Goal: Task Accomplishment & Management: Manage account settings

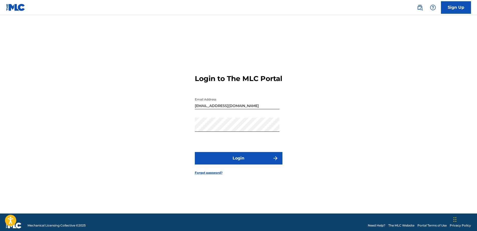
click at [233, 162] on button "Login" at bounding box center [239, 158] width 88 height 13
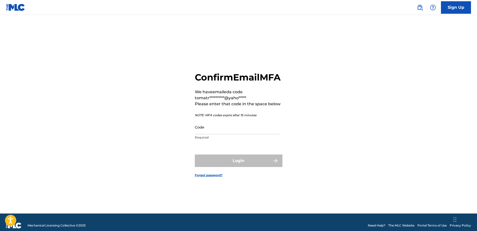
click at [216, 133] on input "Code" at bounding box center [237, 127] width 85 height 14
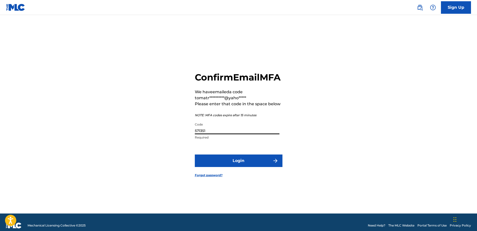
type input "571351"
click at [244, 167] on button "Login" at bounding box center [239, 161] width 88 height 13
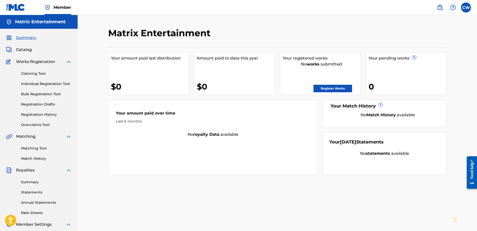
click at [466, 7] on label at bounding box center [466, 8] width 10 height 10
click at [466, 8] on input "CW Corey Williams matrix_sdw_inc@yahoo.com Notification Preferences Profile Log…" at bounding box center [466, 8] width 0 height 0
click at [416, 61] on link "Profile" at bounding box center [417, 62] width 10 height 5
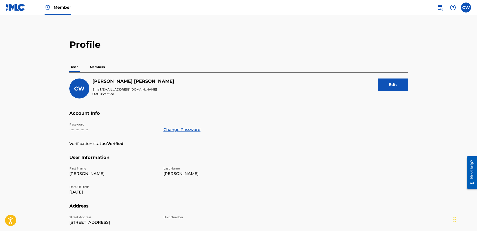
click at [96, 69] on p "Members" at bounding box center [97, 67] width 18 height 11
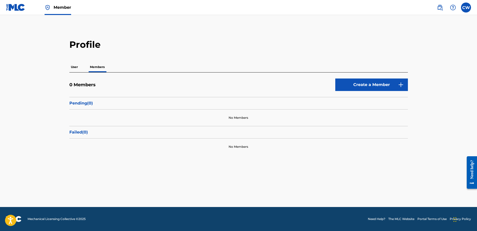
click at [76, 67] on p "User" at bounding box center [74, 67] width 10 height 11
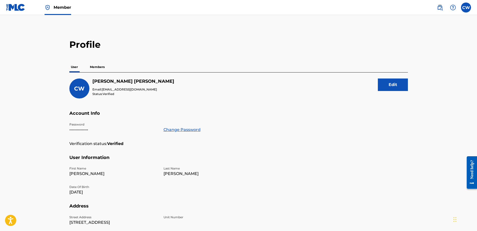
click at [97, 68] on p "Members" at bounding box center [97, 67] width 18 height 11
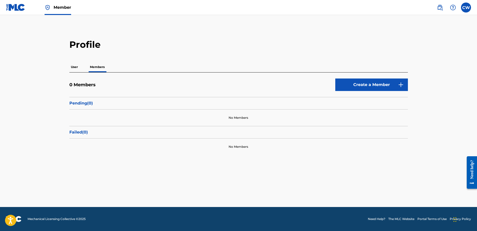
click at [75, 67] on p "User" at bounding box center [74, 67] width 10 height 11
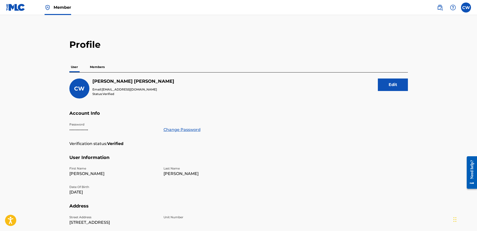
click at [467, 9] on label at bounding box center [466, 8] width 10 height 10
click at [466, 8] on input "CW Corey Williams matrix_sdw_inc@yahoo.com Notification Preferences Profile Log…" at bounding box center [466, 8] width 0 height 0
click at [424, 30] on h3 "CW" at bounding box center [419, 32] width 13 height 9
click at [466, 8] on input "CW Corey Williams matrix_sdw_inc@yahoo.com Notification Preferences Profile Log…" at bounding box center [466, 8] width 0 height 0
click at [464, 5] on div "CW CW Corey Williams matrix_sdw_inc@yahoo.com Notification Preferences Profile …" at bounding box center [466, 8] width 10 height 10
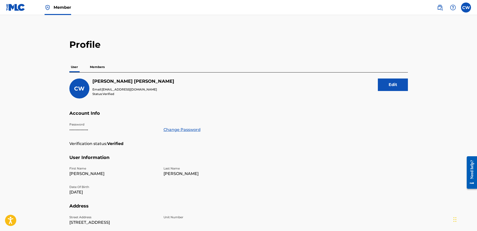
click at [466, 7] on label at bounding box center [466, 8] width 10 height 10
click at [466, 8] on input "CW Corey Williams matrix_sdw_inc@yahoo.com Notification Preferences Profile Log…" at bounding box center [466, 8] width 0 height 0
click at [419, 32] on h3 "CW" at bounding box center [419, 32] width 13 height 9
click at [466, 8] on input "CW Corey Williams matrix_sdw_inc@yahoo.com Notification Preferences Profile Log…" at bounding box center [466, 8] width 0 height 0
click at [418, 55] on link "Notification Preferences" at bounding box center [430, 54] width 37 height 5
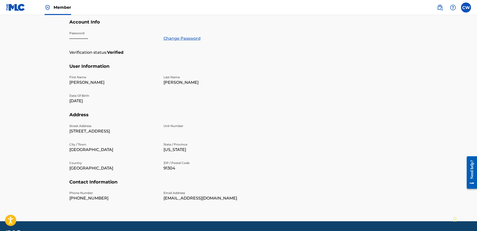
scroll to position [106, 0]
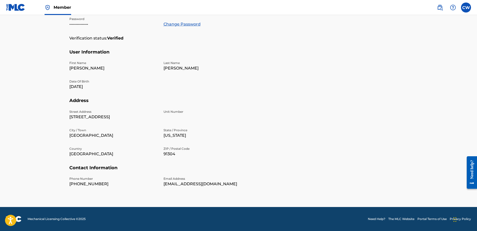
click at [376, 218] on link "Need Help?" at bounding box center [377, 219] width 18 height 5
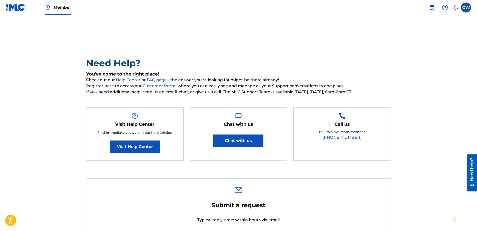
click at [11, 7] on img at bounding box center [15, 7] width 19 height 7
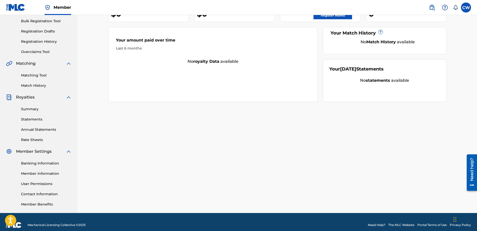
scroll to position [79, 0]
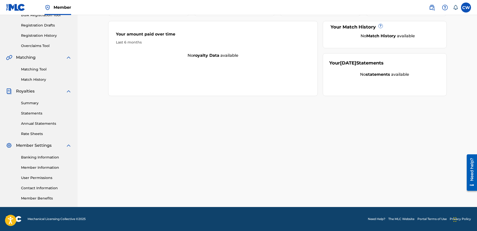
click at [40, 167] on link "Member Information" at bounding box center [46, 167] width 51 height 5
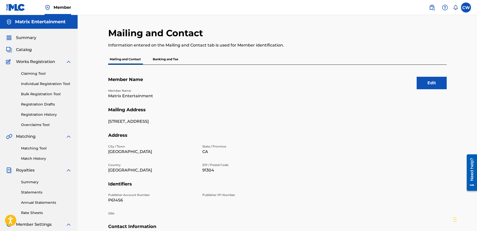
click at [431, 83] on button "Edit" at bounding box center [432, 83] width 30 height 13
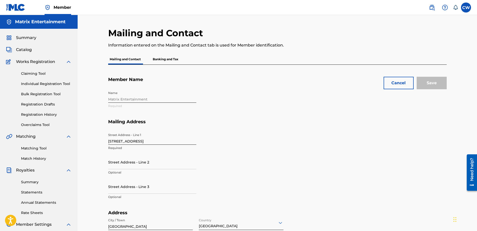
click at [136, 98] on div "Name Matrix Entertainment Required" at bounding box center [199, 104] width 182 height 31
click at [114, 104] on div "Name Matrix Entertainment Required" at bounding box center [199, 104] width 182 height 31
click at [112, 95] on div "Name Matrix Entertainment Required" at bounding box center [199, 104] width 182 height 31
click at [113, 101] on div "Name Matrix Entertainment Required" at bounding box center [199, 104] width 182 height 31
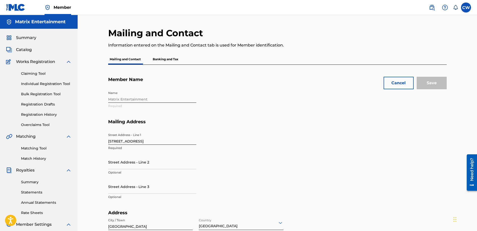
click at [205, 133] on div "Street Address - Line 1 [STREET_ADDRESS][GEOGRAPHIC_DATA] Address - Line 2 Opti…" at bounding box center [199, 171] width 182 height 80
click at [115, 107] on div "Name Matrix Entertainment Required" at bounding box center [199, 104] width 182 height 31
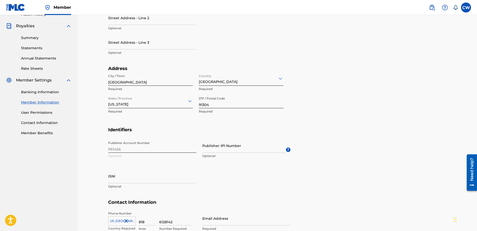
scroll to position [167, 0]
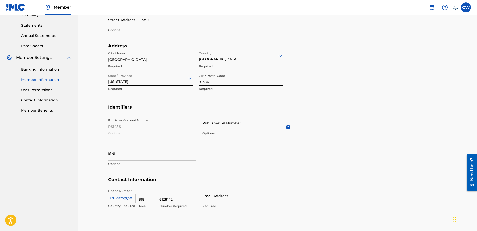
click at [31, 88] on link "User Permissions" at bounding box center [46, 90] width 51 height 5
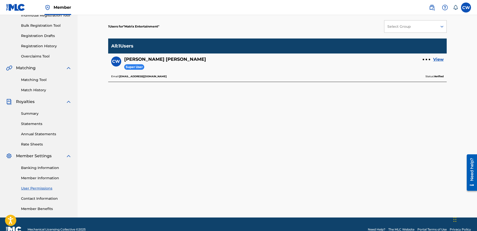
scroll to position [79, 0]
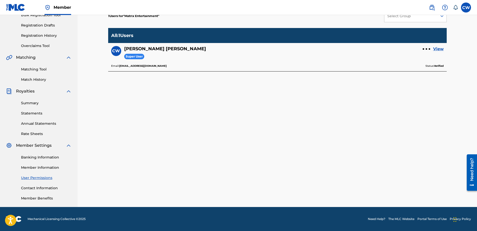
click at [439, 48] on link "View" at bounding box center [438, 49] width 11 height 6
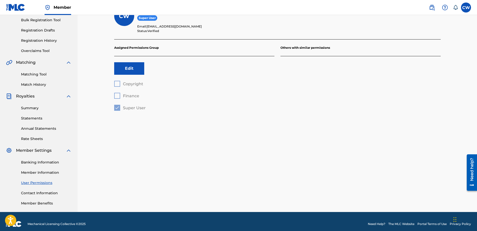
scroll to position [79, 0]
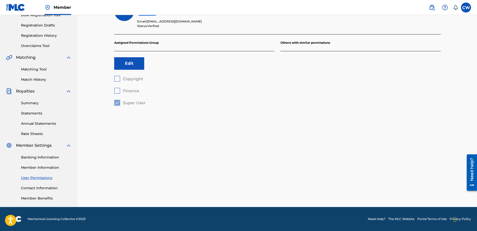
click at [38, 187] on link "Contact Information" at bounding box center [46, 188] width 51 height 5
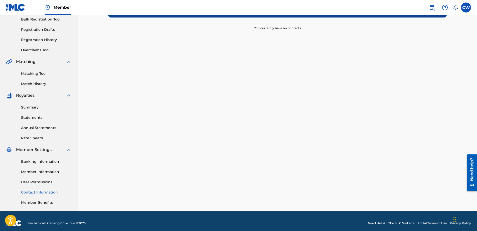
scroll to position [79, 0]
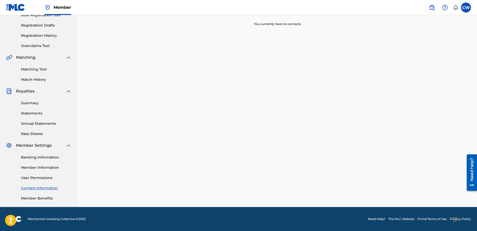
click at [36, 200] on link "Member Benefits" at bounding box center [46, 198] width 51 height 5
